Goal: Information Seeking & Learning: Learn about a topic

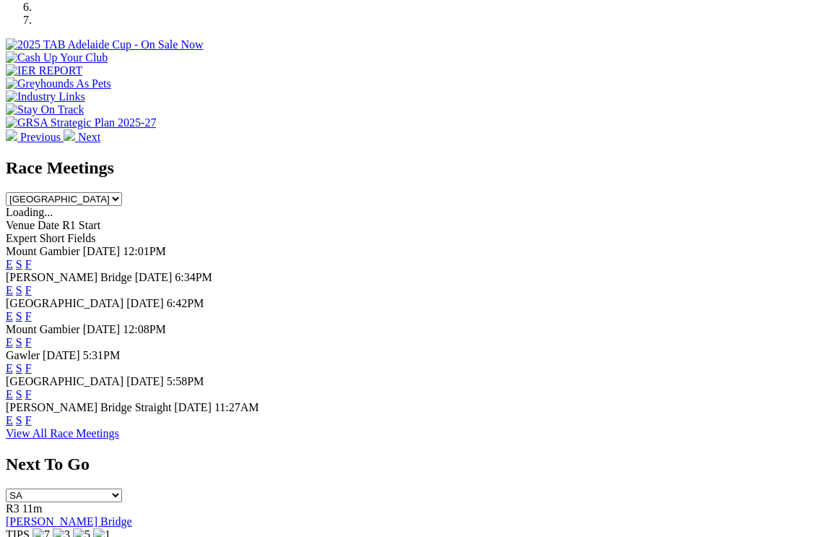
scroll to position [521, 0]
click at [32, 414] on link "F" at bounding box center [28, 420] width 7 height 12
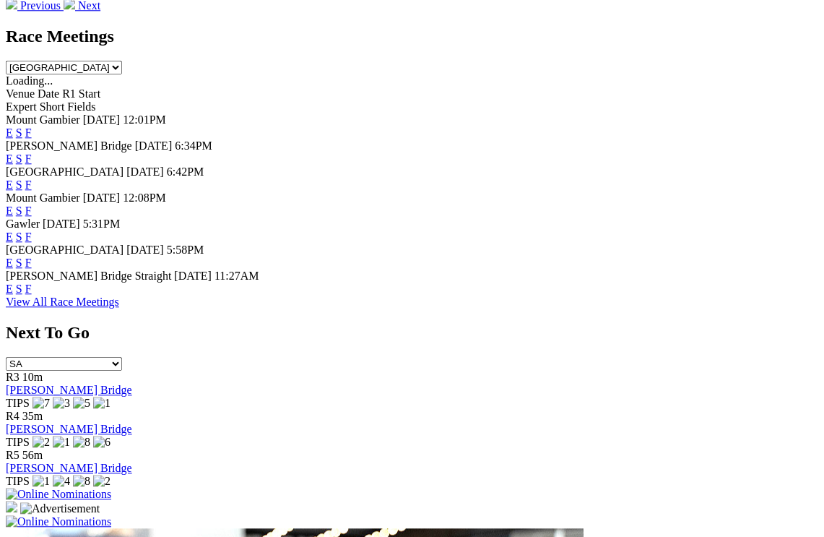
scroll to position [652, 0]
click at [32, 282] on link "F" at bounding box center [28, 288] width 7 height 12
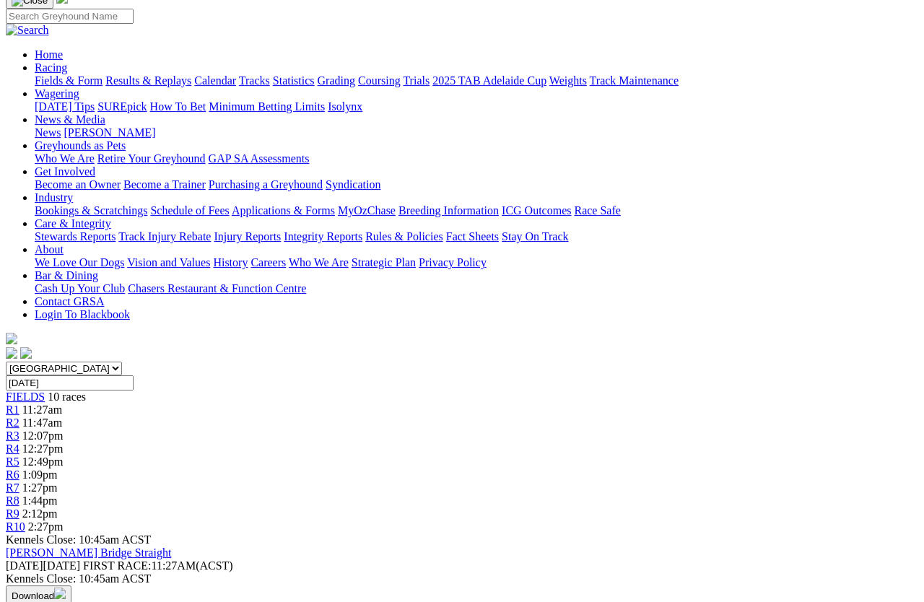
scroll to position [107, 0]
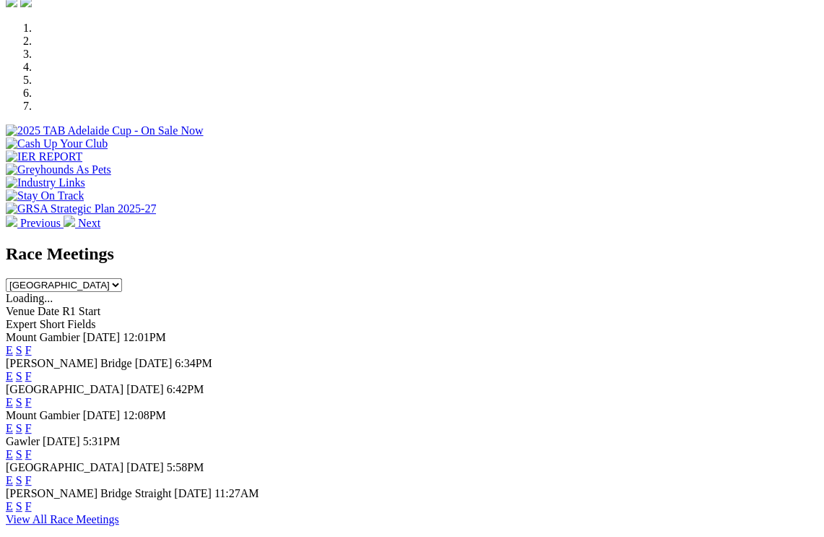
scroll to position [435, 0]
click at [32, 474] on link "F" at bounding box center [28, 480] width 7 height 12
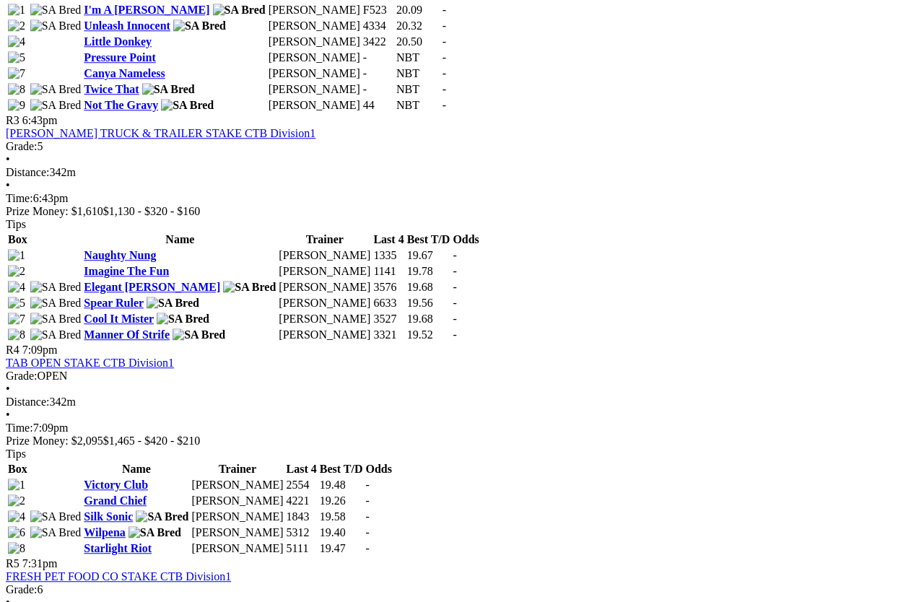
scroll to position [1117, 0]
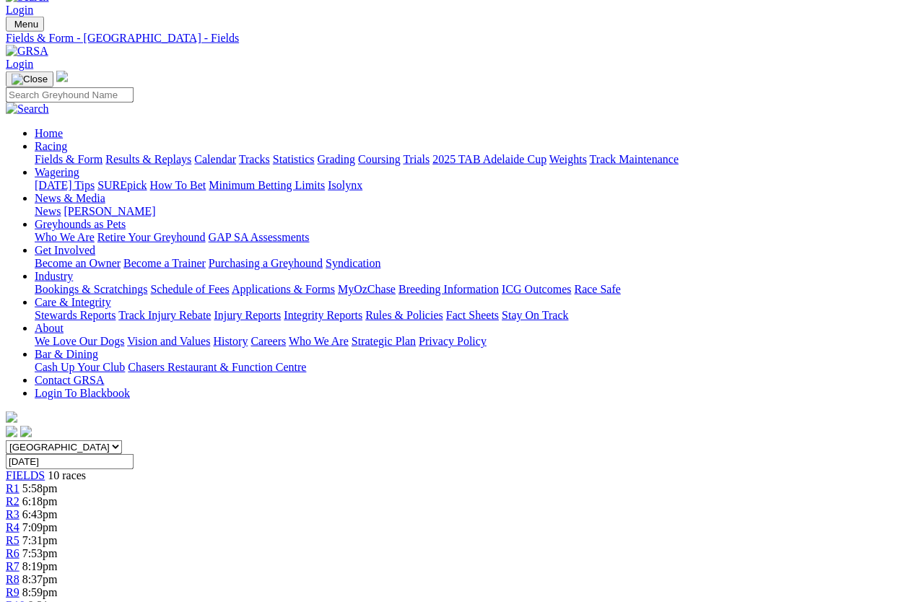
scroll to position [0, 0]
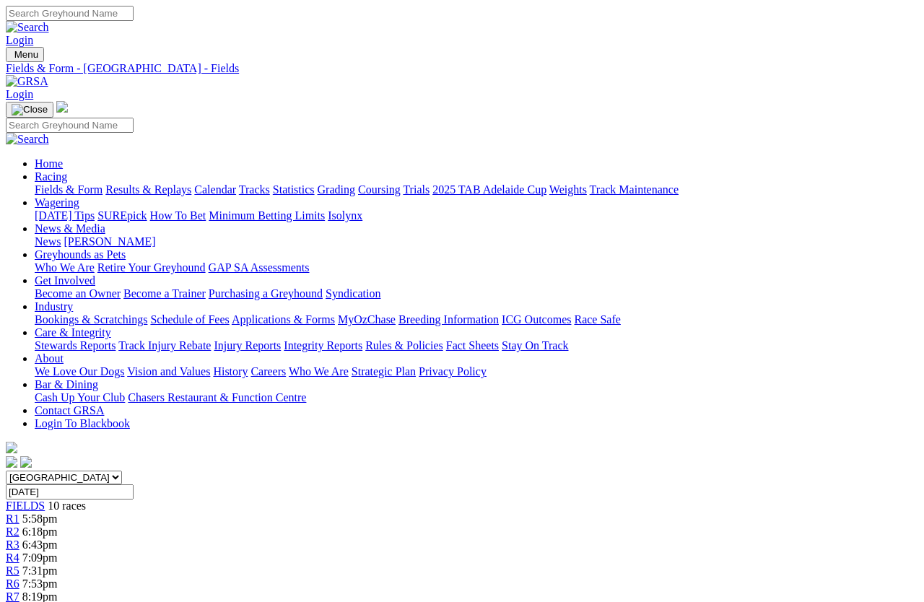
click at [20, 536] on span "R8" at bounding box center [13, 610] width 14 height 12
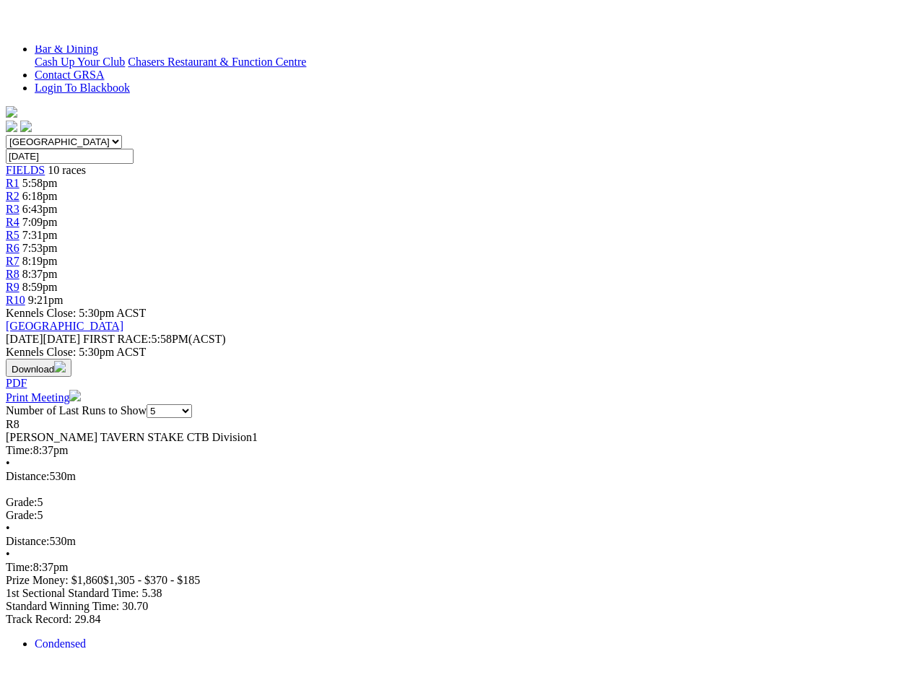
scroll to position [397, 0]
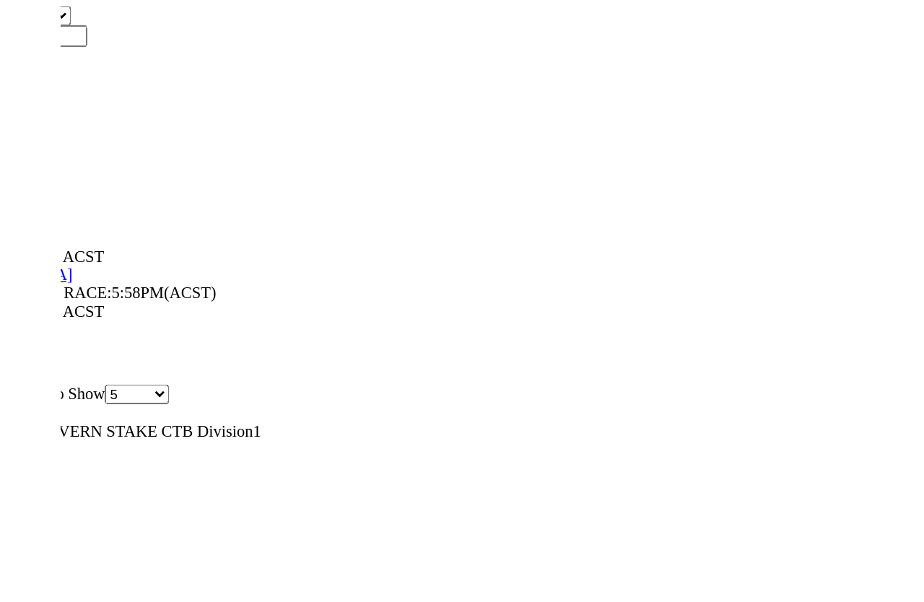
scroll to position [0, 0]
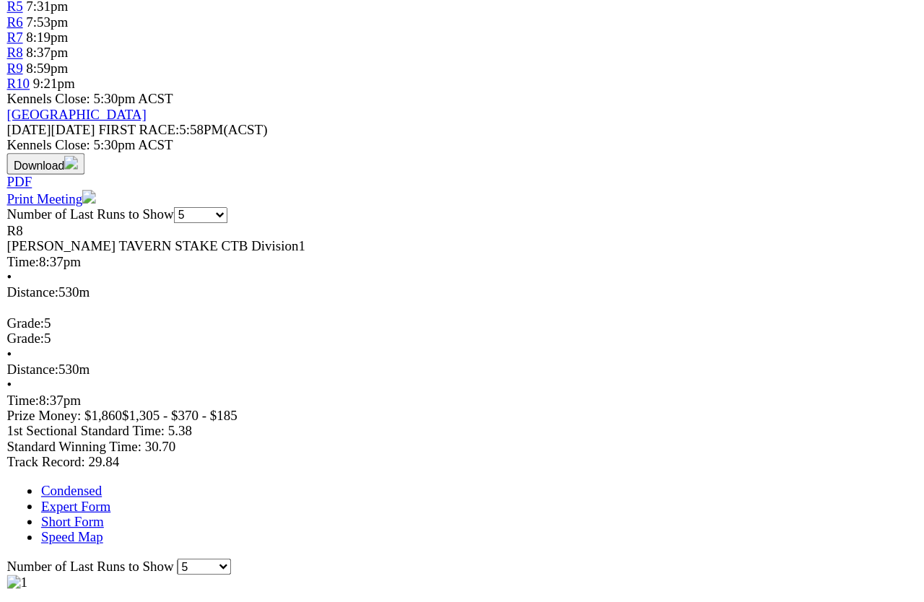
scroll to position [524, 0]
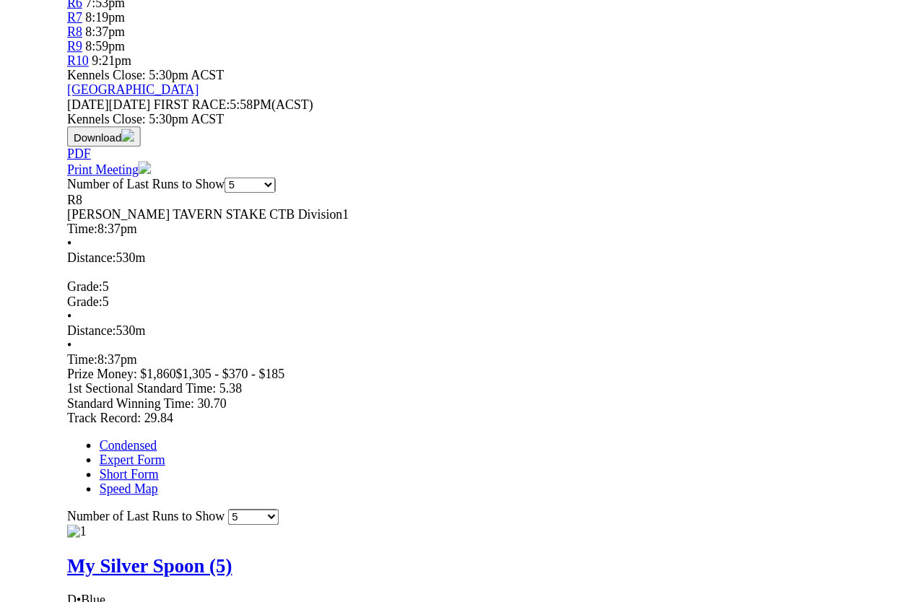
scroll to position [0, 0]
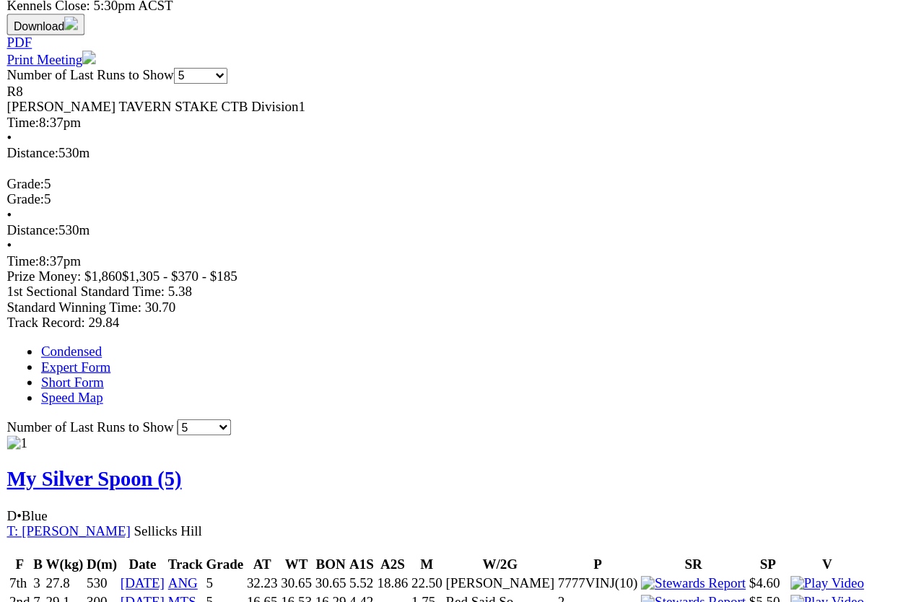
scroll to position [638, 0]
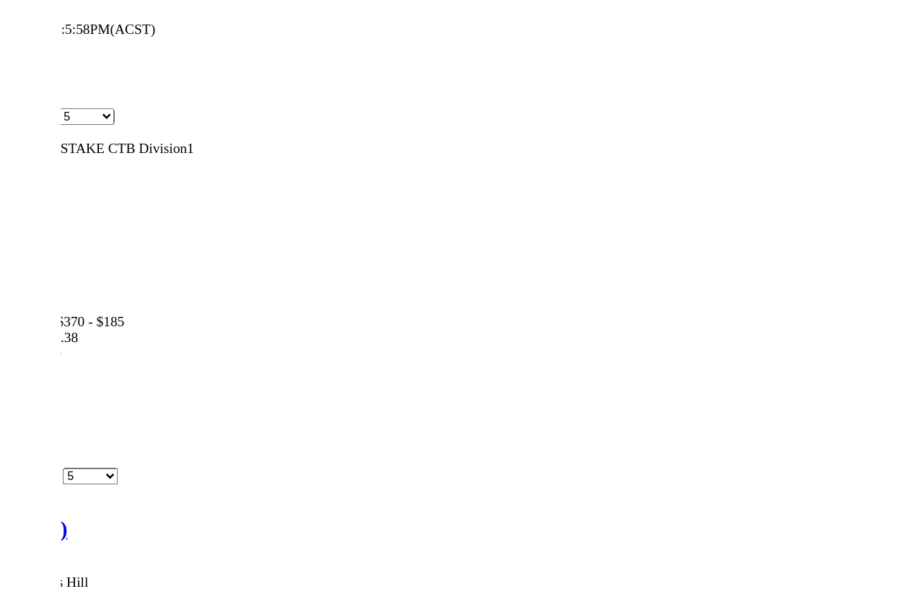
scroll to position [0, 0]
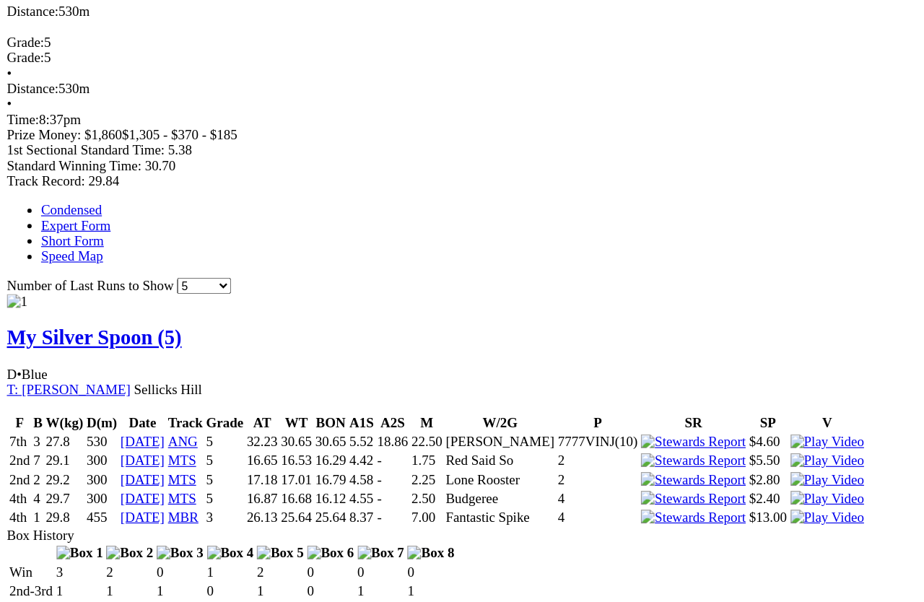
scroll to position [768, 0]
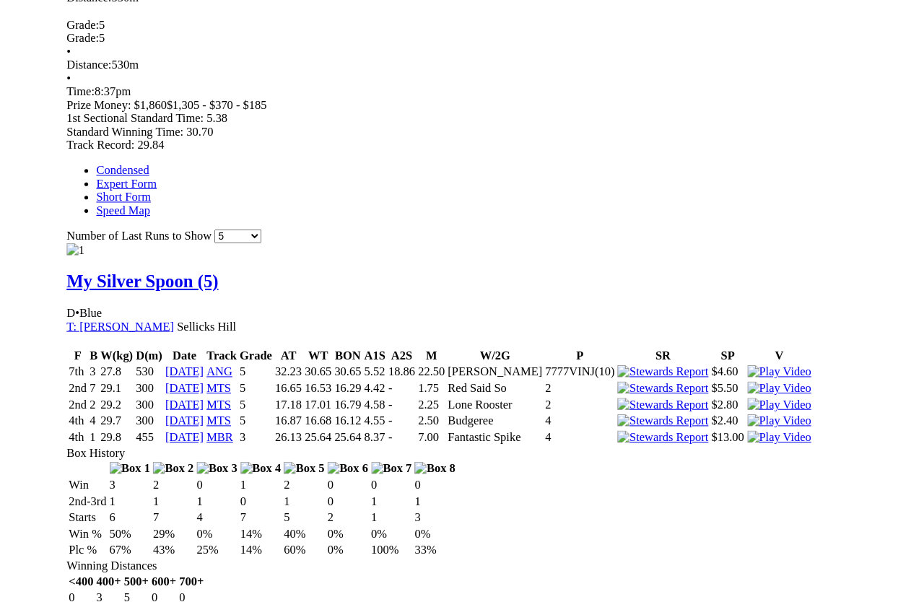
scroll to position [0, 0]
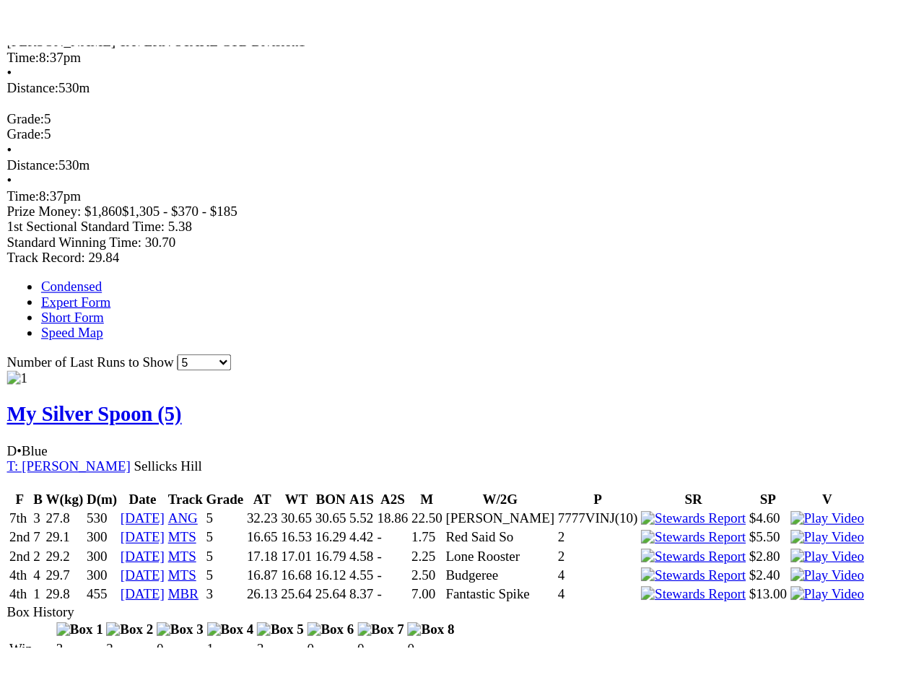
scroll to position [746, 0]
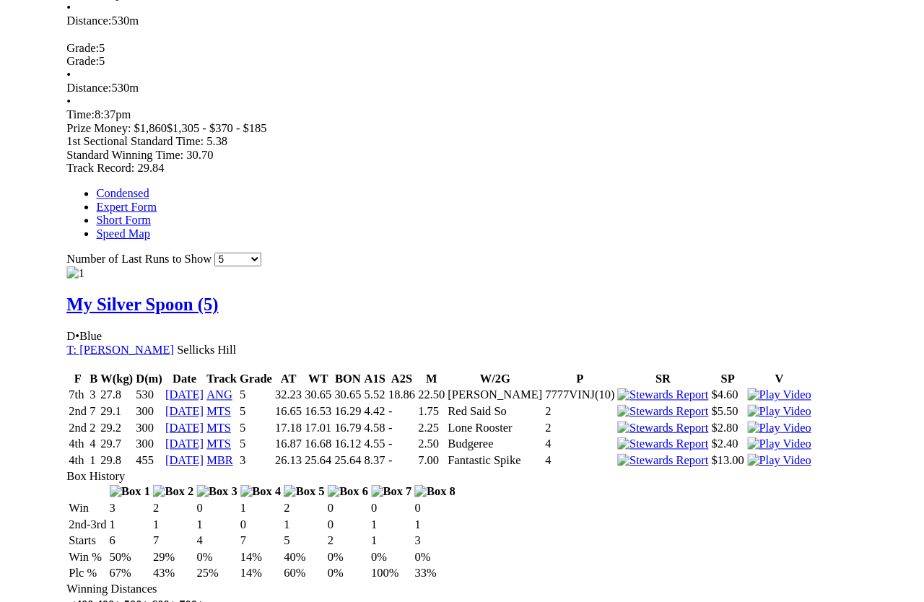
scroll to position [0, 0]
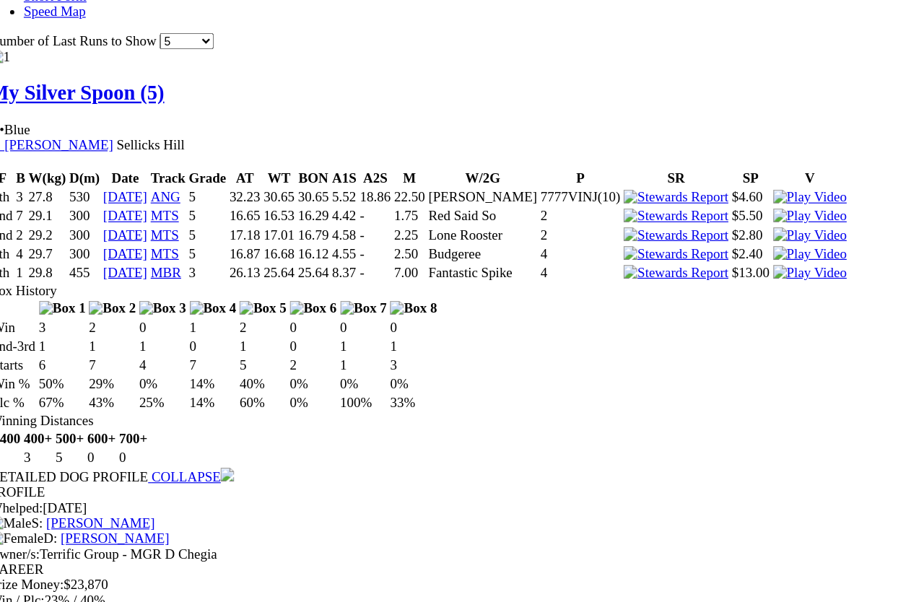
scroll to position [977, 0]
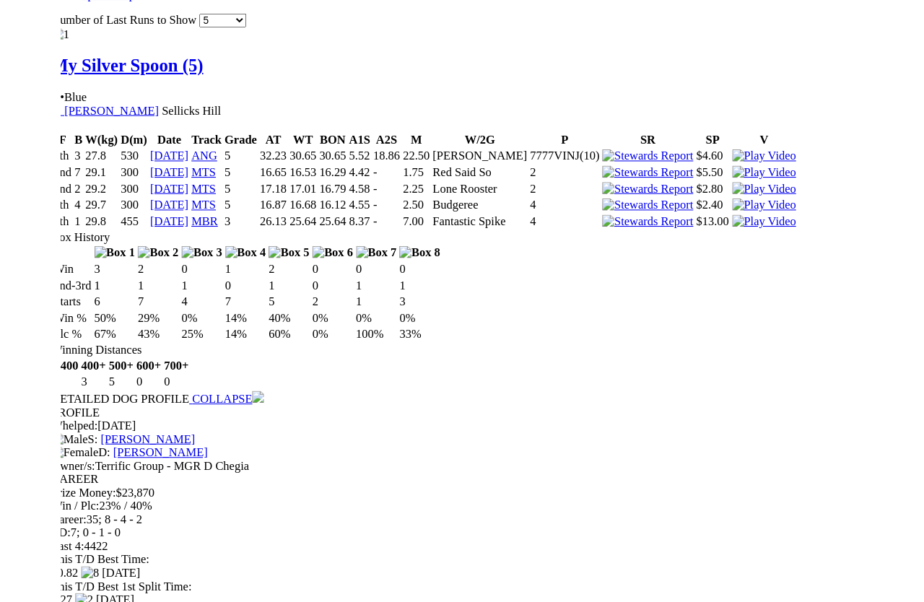
scroll to position [0, 0]
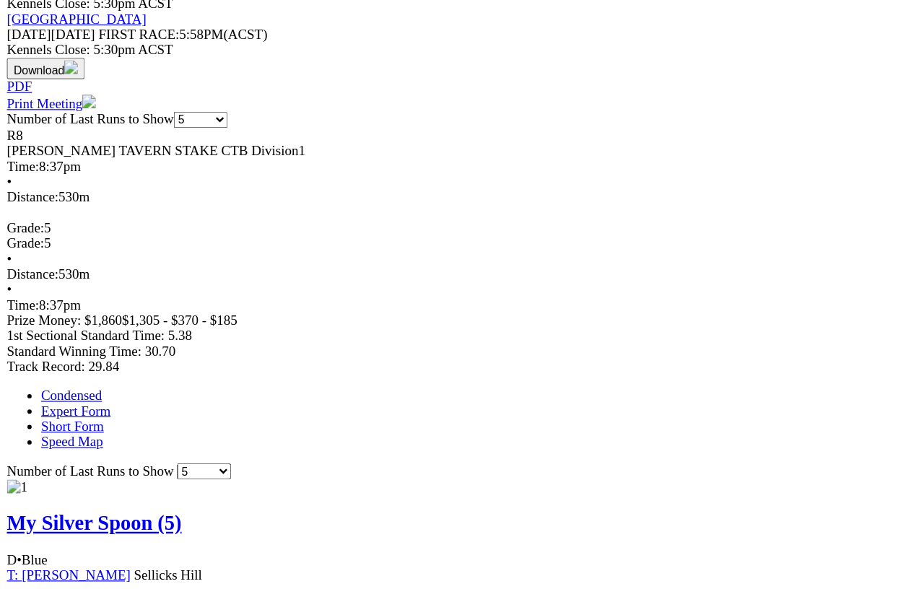
scroll to position [644, 0]
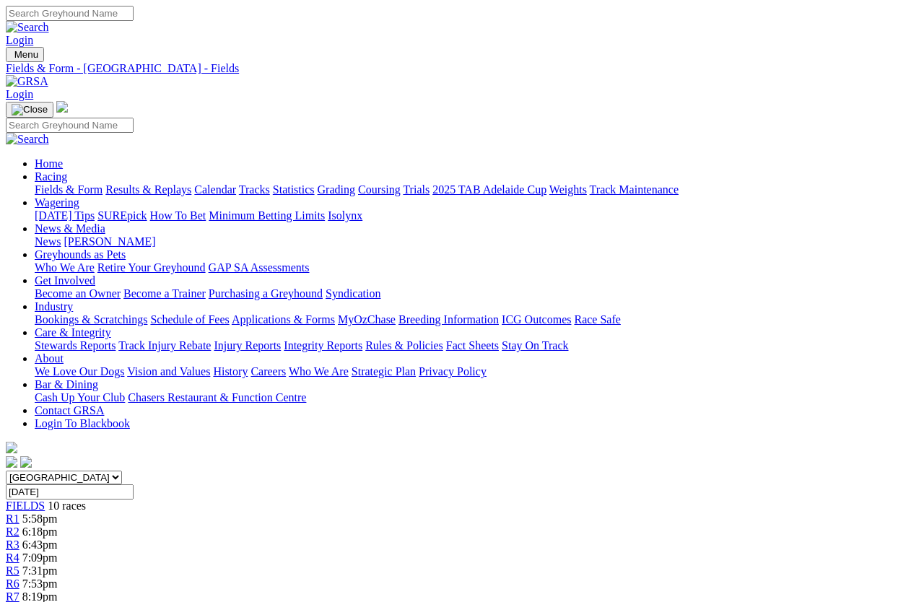
scroll to position [10, 0]
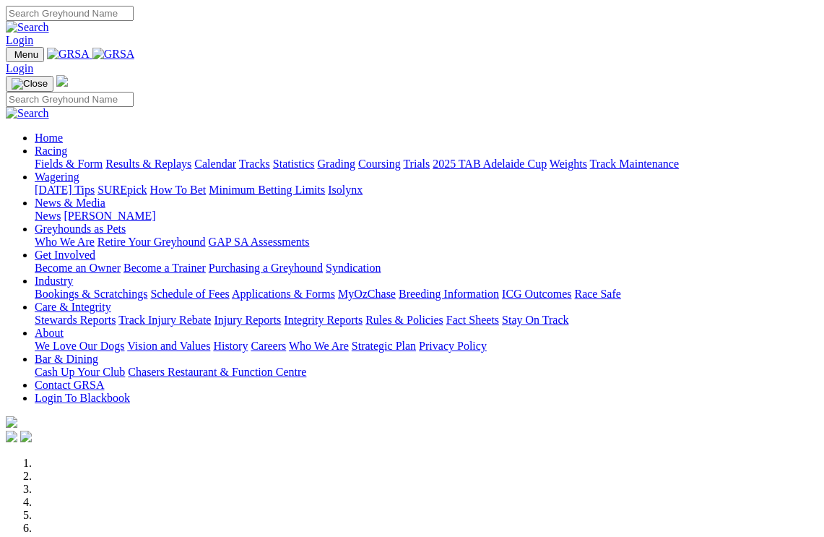
click at [67, 144] on link "Racing" at bounding box center [51, 150] width 33 height 12
click at [236, 157] on link "Calendar" at bounding box center [215, 163] width 42 height 12
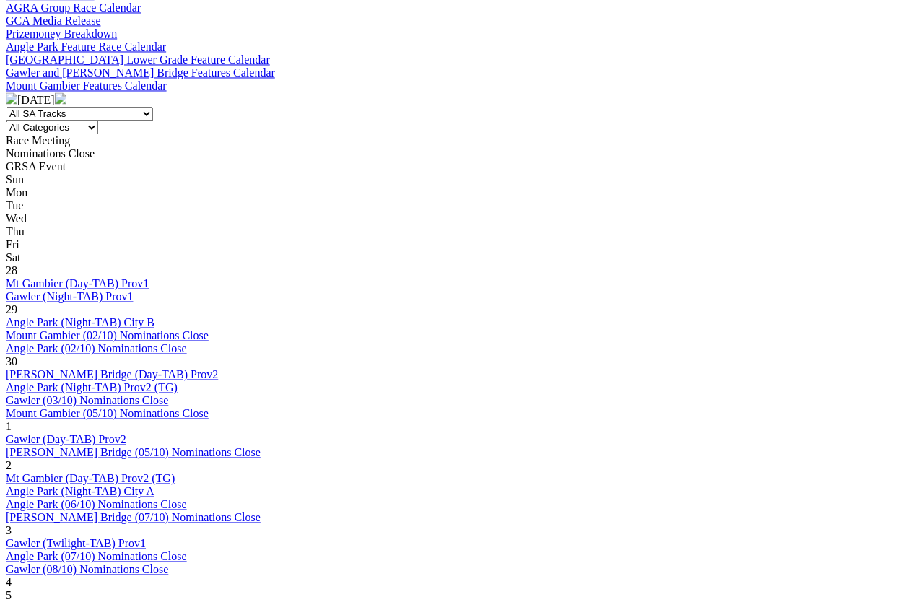
scroll to position [537, 0]
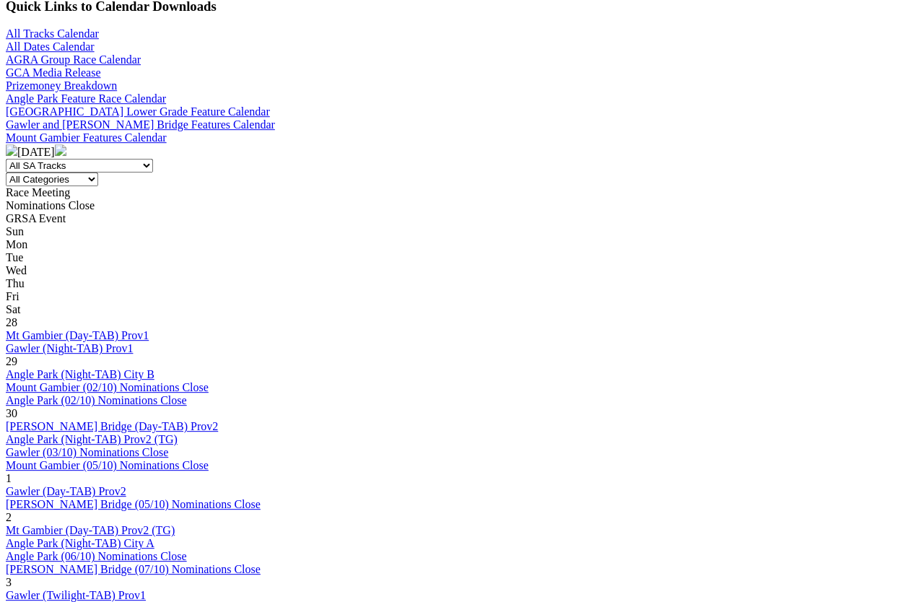
scroll to position [486, 0]
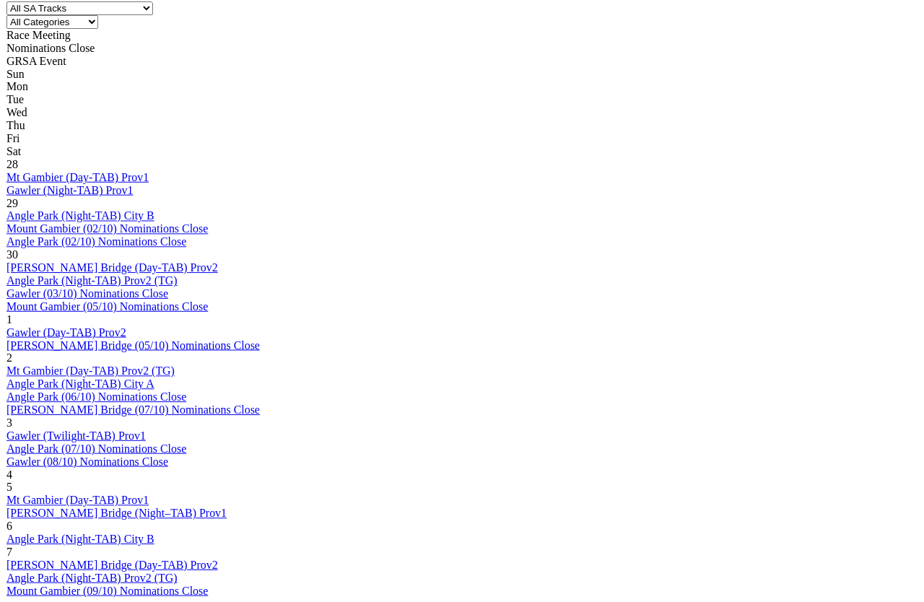
scroll to position [674, 0]
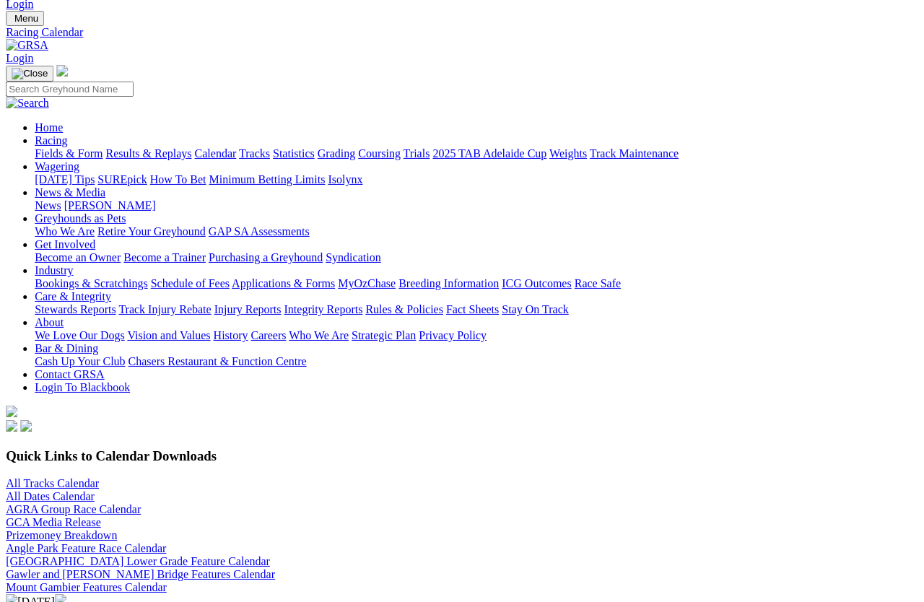
scroll to position [37, 22]
click at [166, 542] on link "Angle Park Feature Race Calendar" at bounding box center [86, 548] width 160 height 12
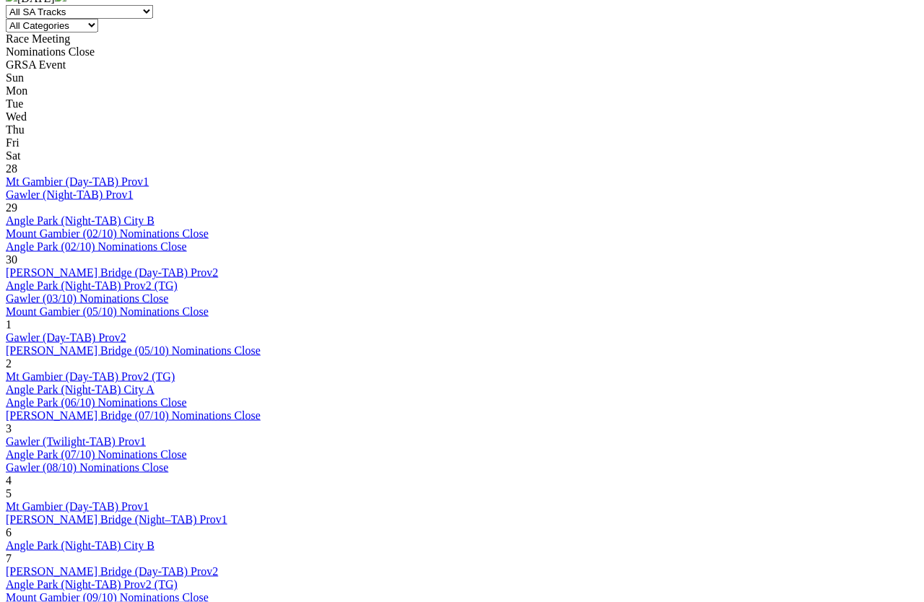
scroll to position [641, 0]
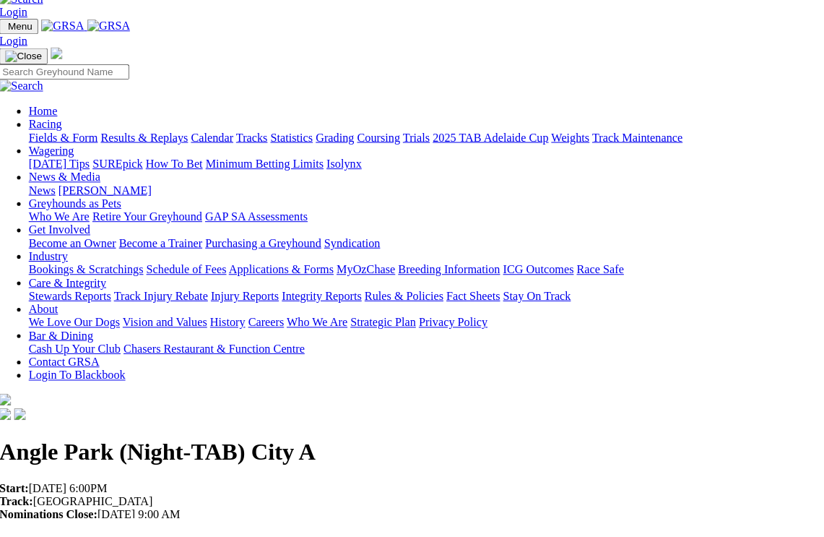
scroll to position [23, 0]
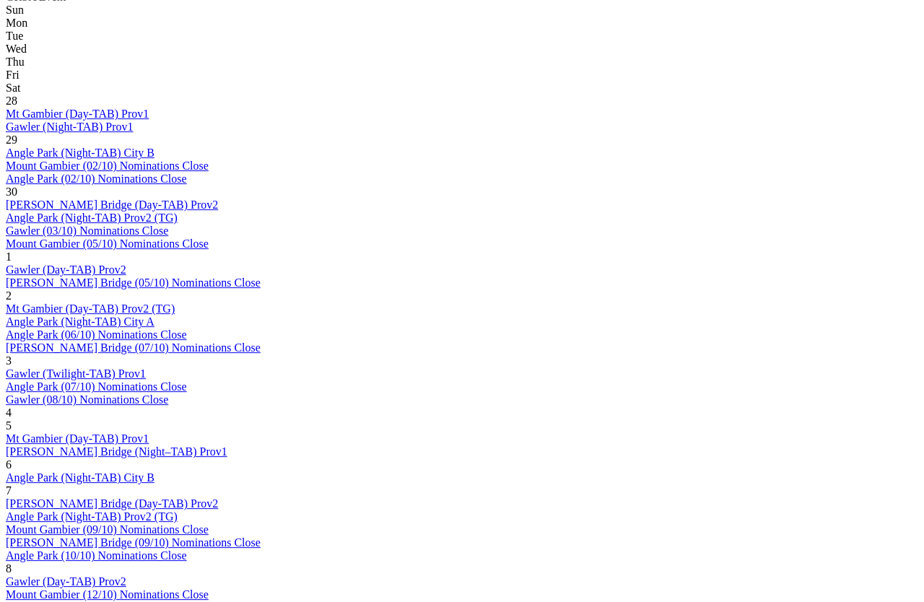
scroll to position [708, 0]
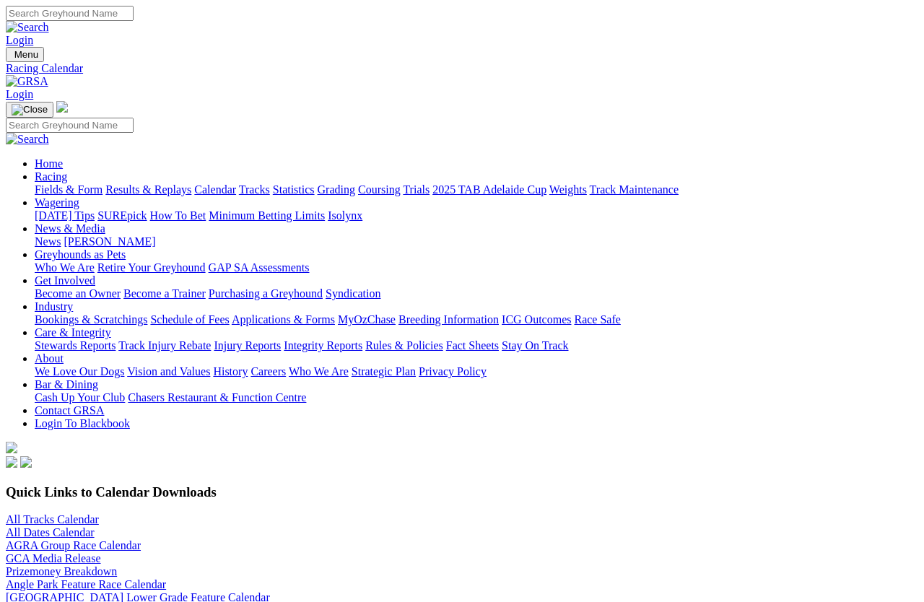
click at [166, 579] on link "Angle Park Feature Race Calendar" at bounding box center [86, 585] width 160 height 12
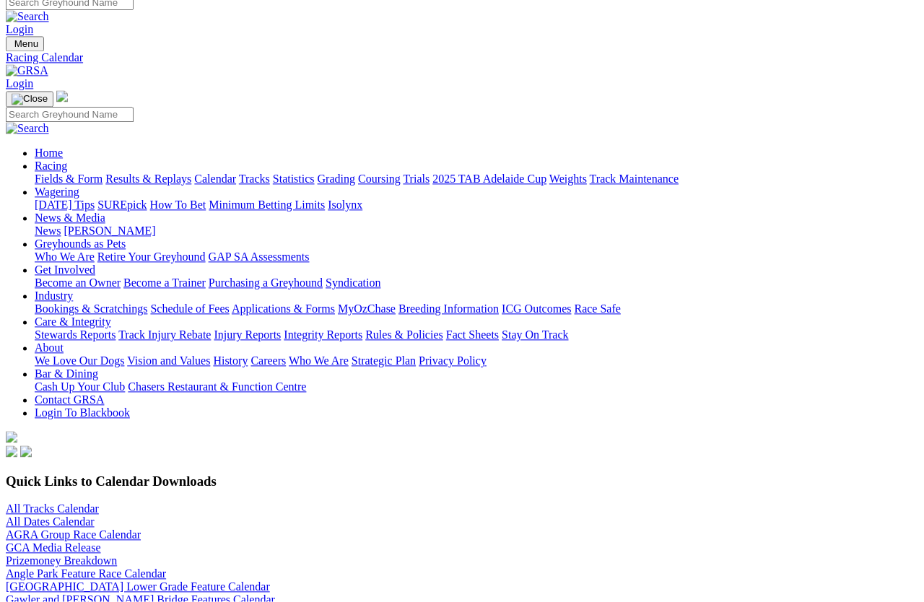
scroll to position [10, 0]
click at [270, 536] on link "Angle Park Lower Grade Feature Calendar" at bounding box center [138, 587] width 264 height 12
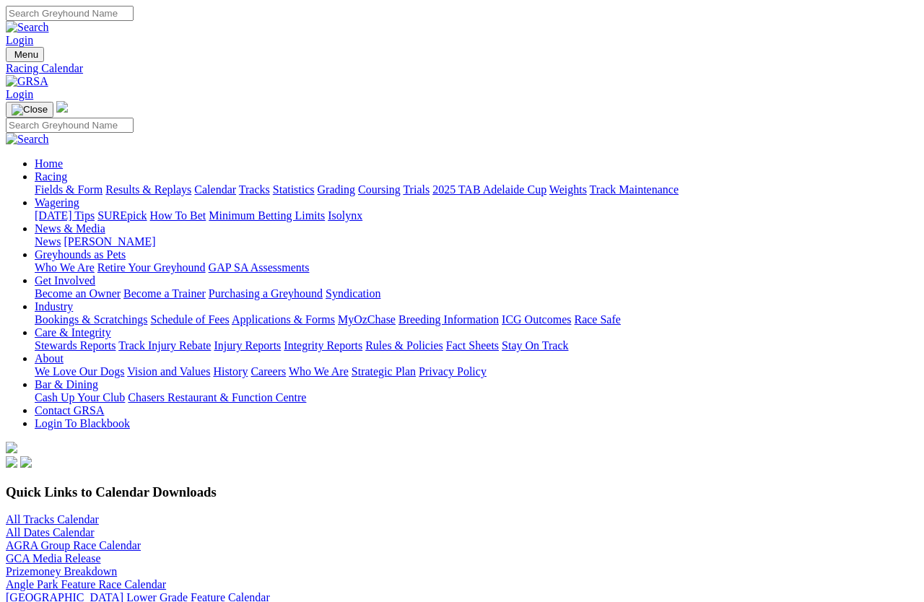
click at [275, 536] on link "Gawler and [PERSON_NAME] Bridge Features Calendar" at bounding box center [140, 611] width 269 height 12
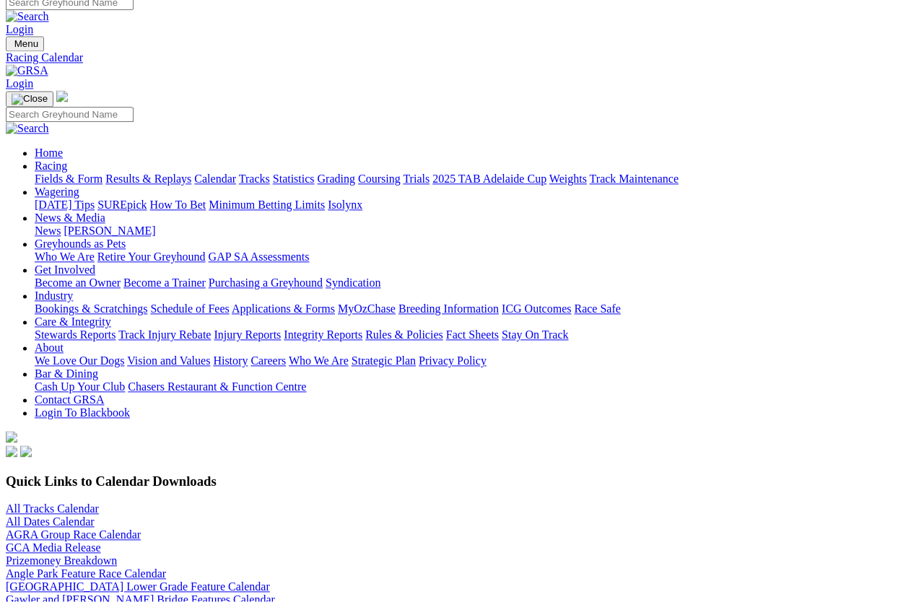
scroll to position [10, 0]
click at [166, 568] on link "Angle Park Feature Race Calendar" at bounding box center [86, 574] width 160 height 12
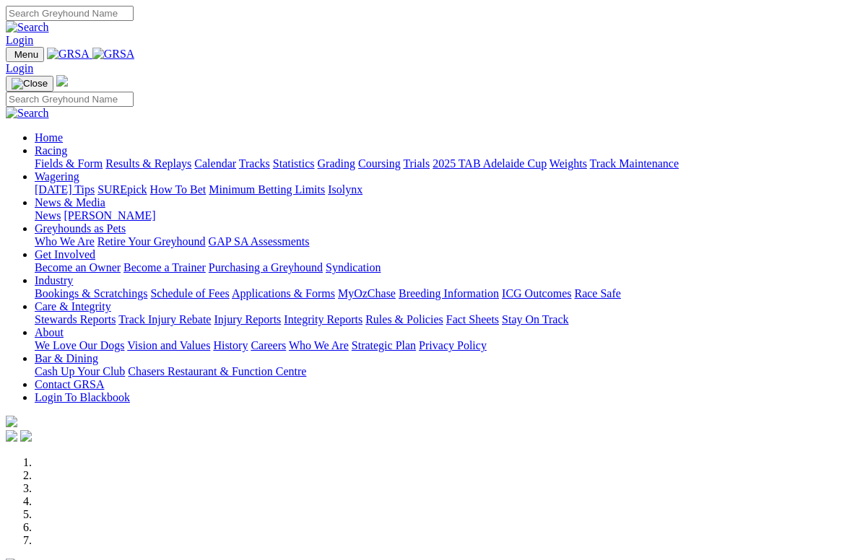
scroll to position [2, 0]
